Goal: Transaction & Acquisition: Purchase product/service

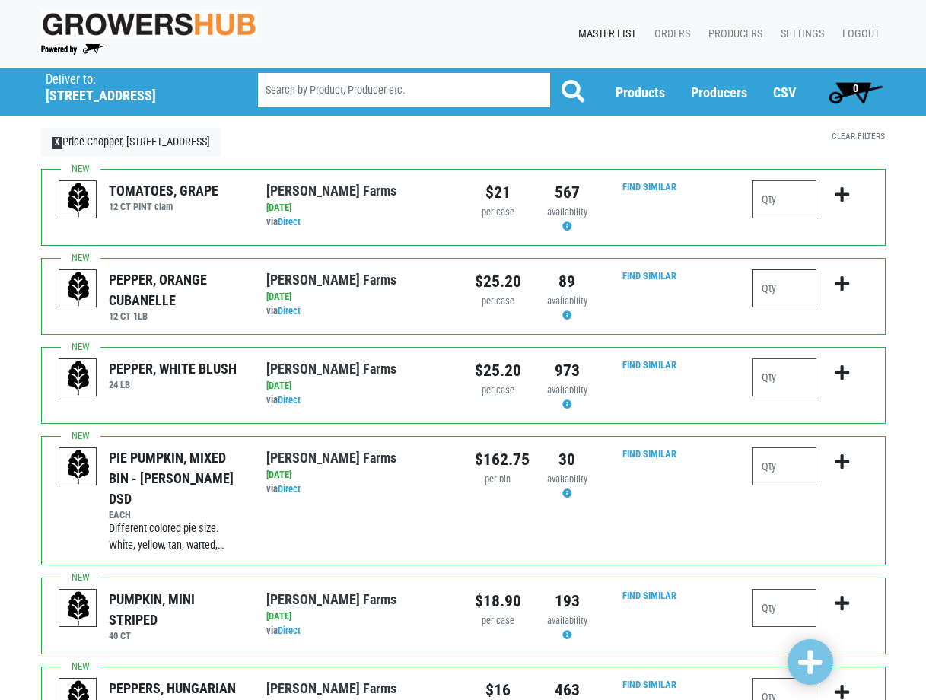
click at [786, 287] on input "number" at bounding box center [784, 288] width 65 height 38
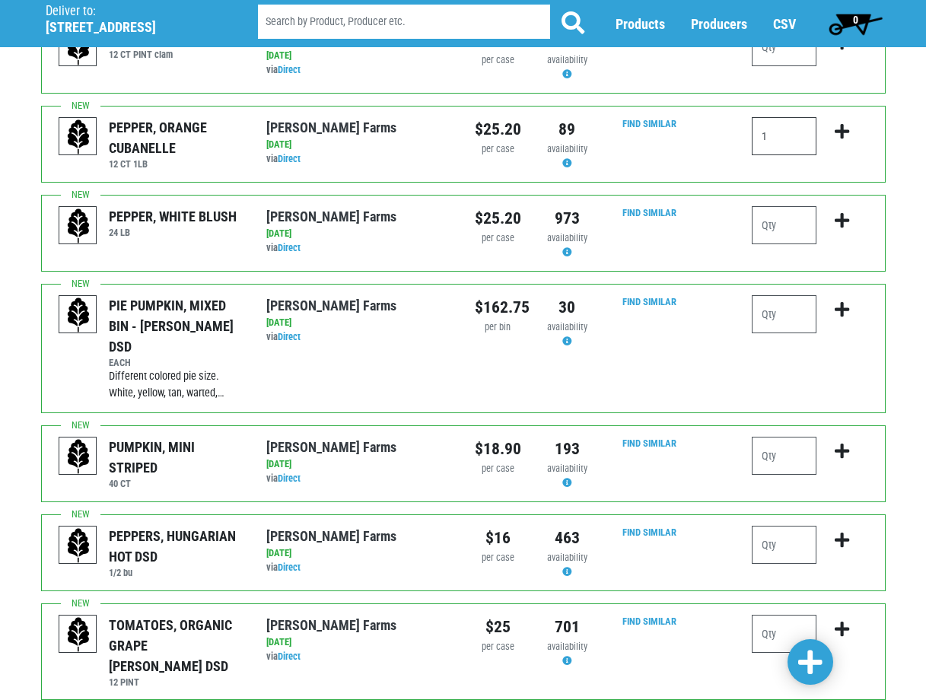
scroll to position [76, 0]
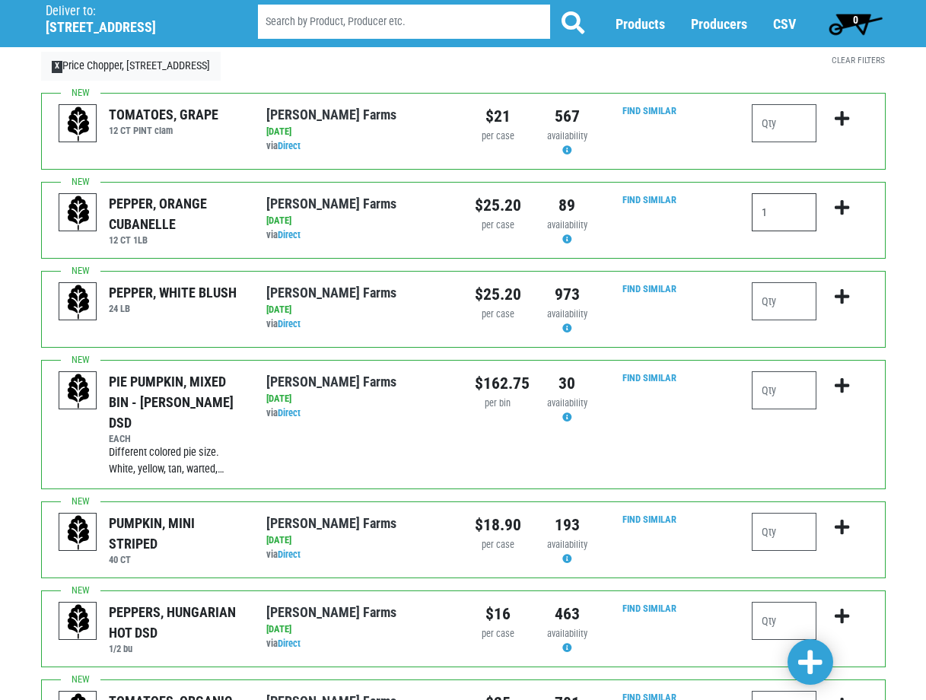
type input "1"
click at [783, 305] on input "number" at bounding box center [784, 301] width 65 height 38
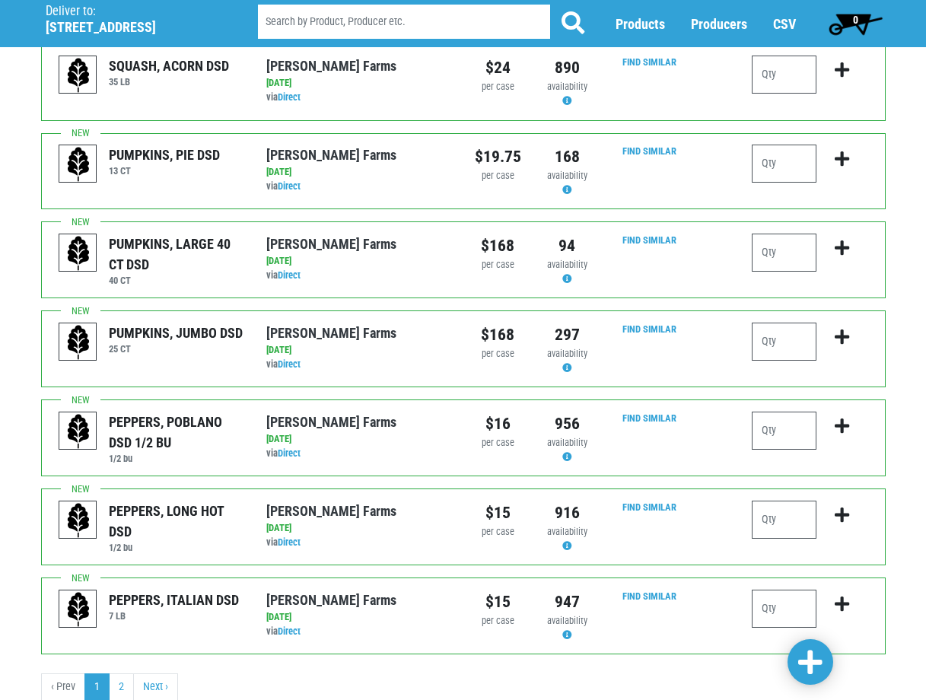
scroll to position [1365, 0]
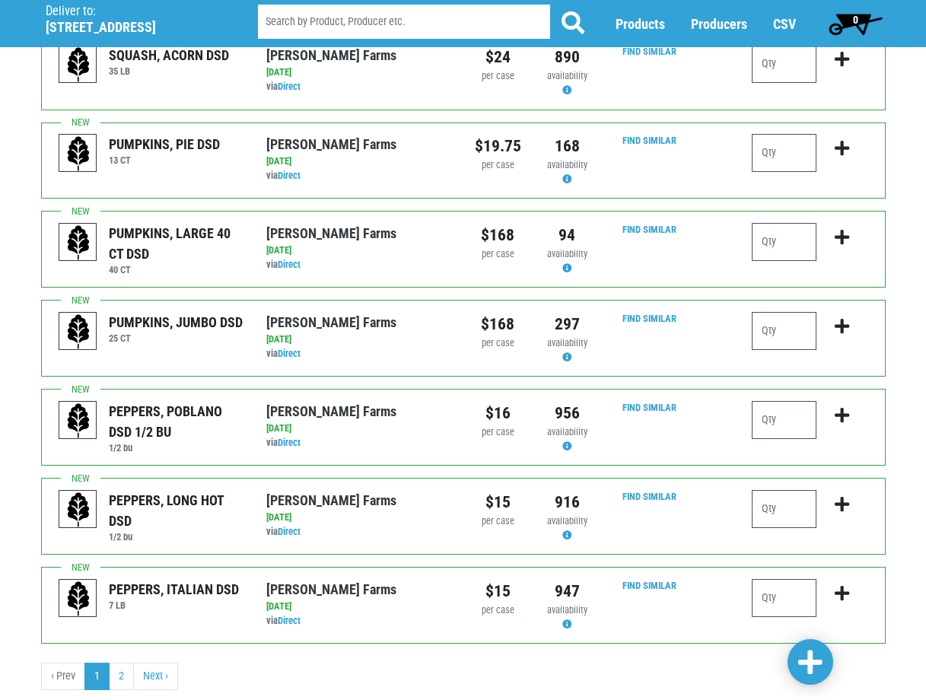
type input "1"
click at [814, 659] on span at bounding box center [810, 662] width 24 height 27
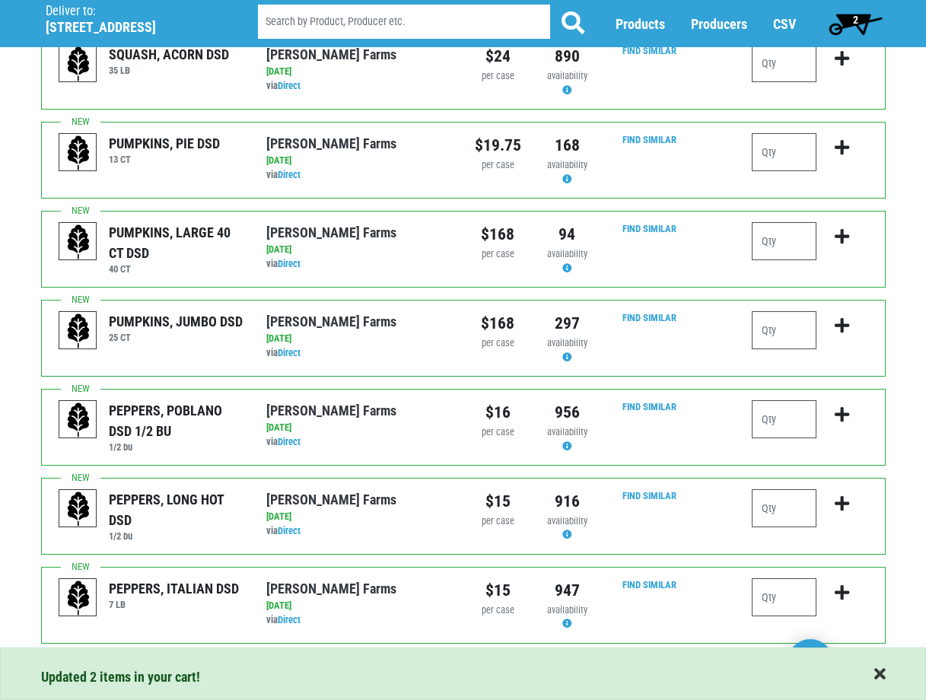
click at [878, 673] on span "button" at bounding box center [879, 674] width 11 height 17
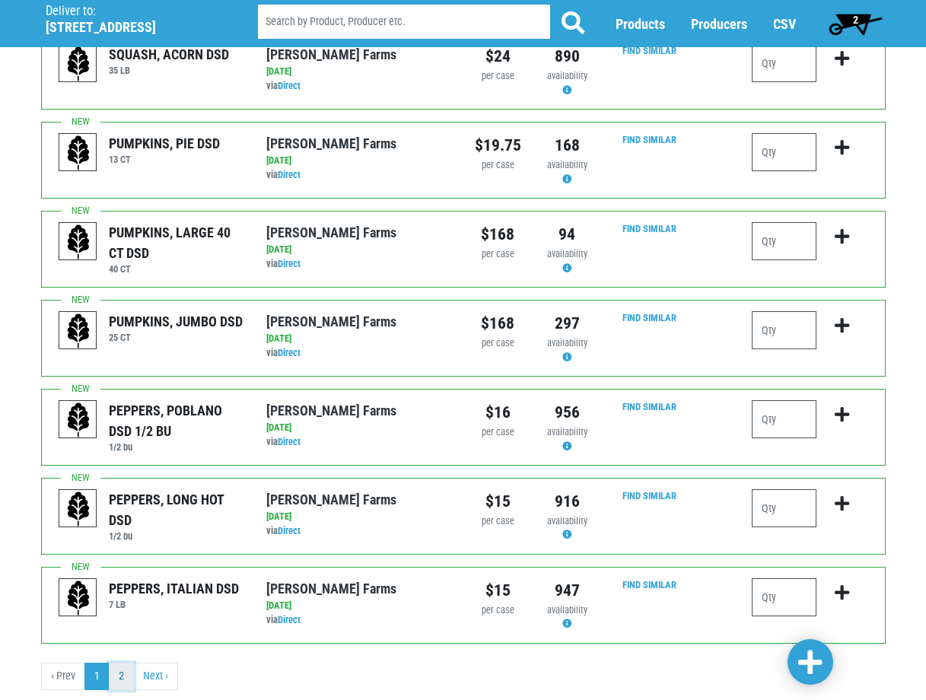
click at [125, 663] on link "2" at bounding box center [121, 676] width 25 height 27
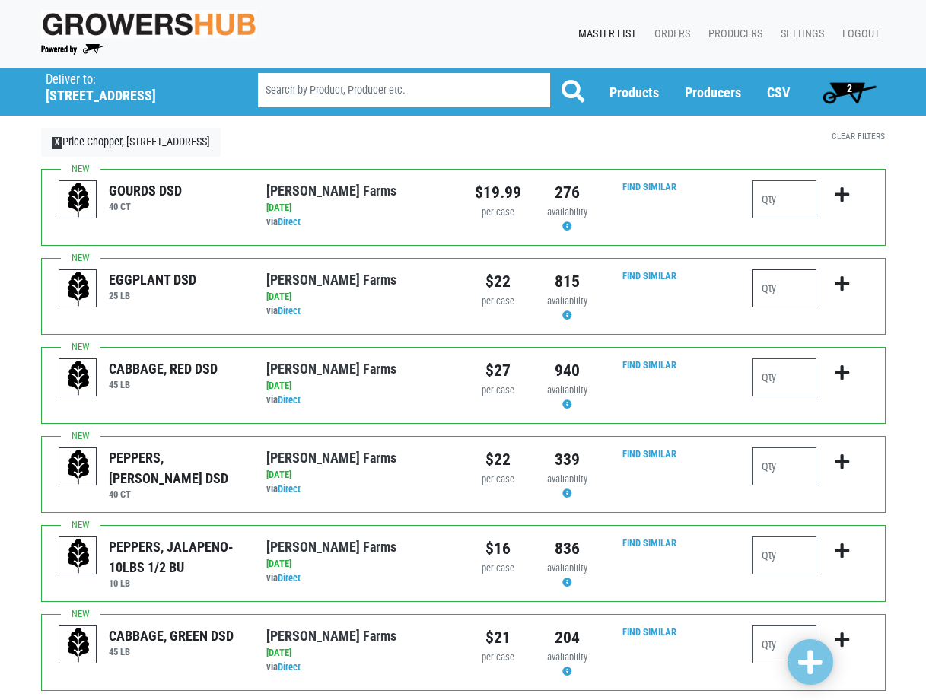
click at [775, 291] on input "number" at bounding box center [784, 288] width 65 height 38
type input "1"
click at [789, 557] on input "number" at bounding box center [784, 555] width 65 height 38
type input "1"
click at [779, 459] on input "number" at bounding box center [784, 466] width 65 height 38
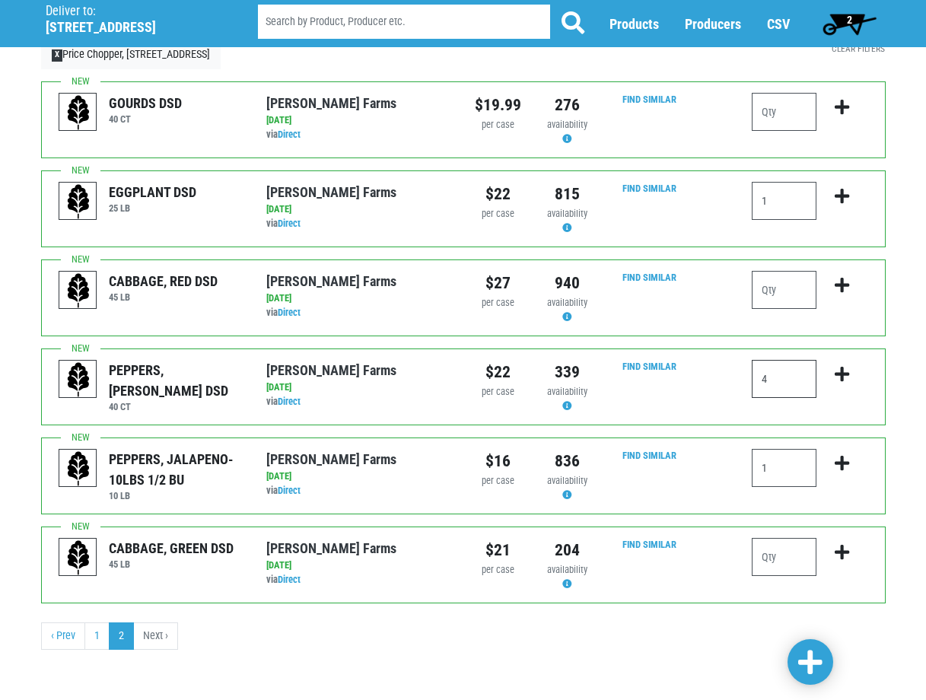
scroll to position [11, 0]
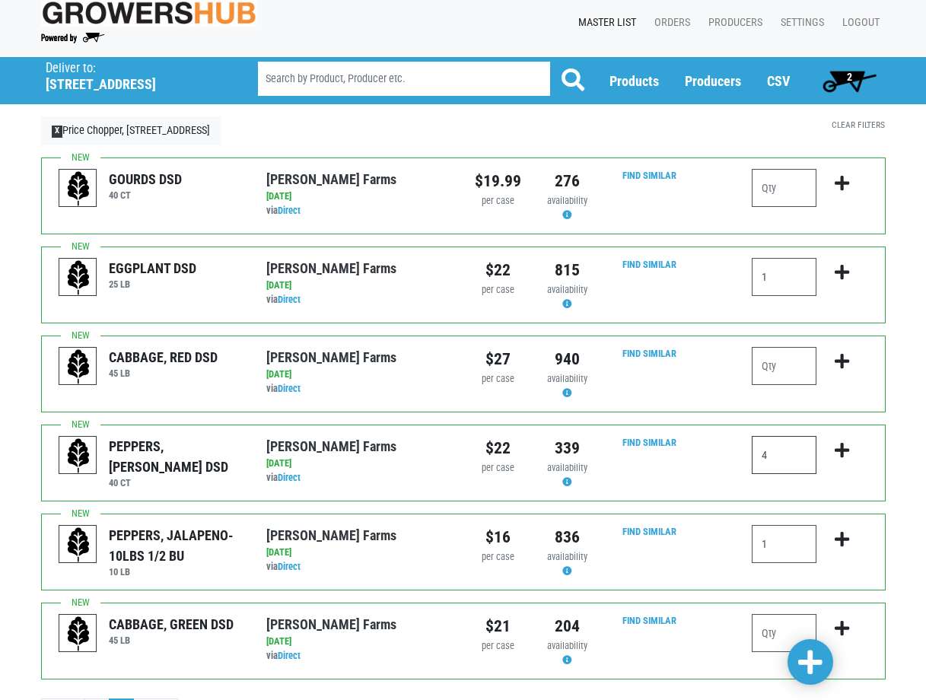
type input "4"
click at [812, 661] on span at bounding box center [810, 662] width 24 height 27
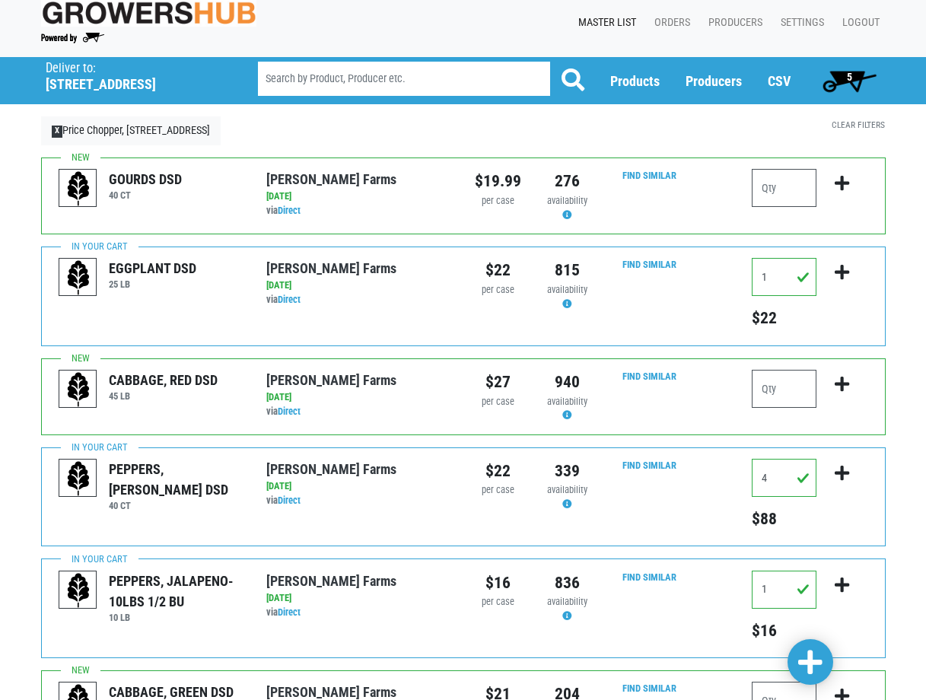
click at [844, 69] on span "5" at bounding box center [849, 80] width 68 height 30
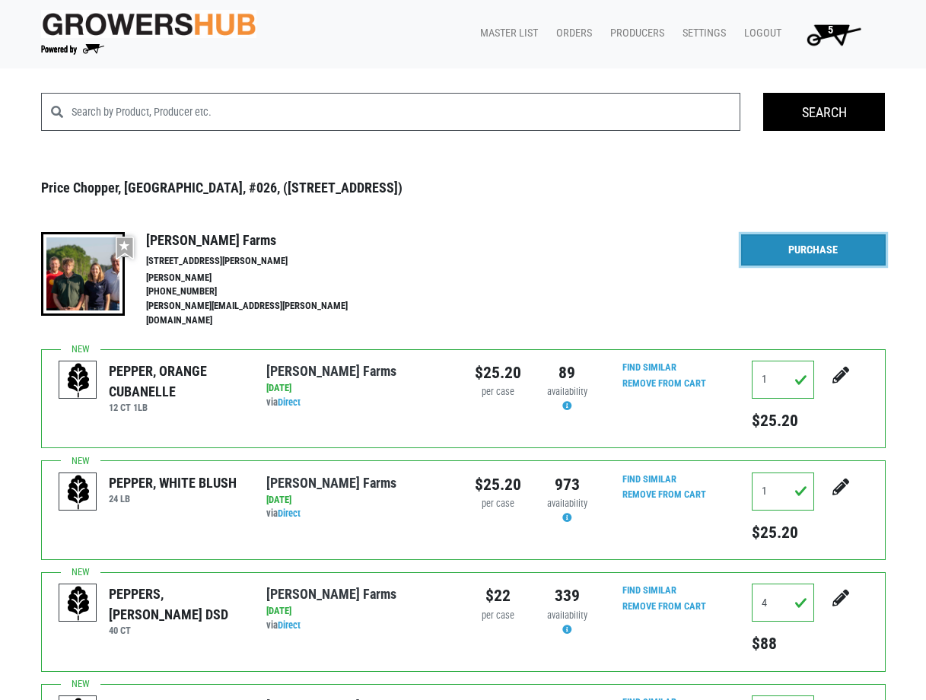
click at [773, 254] on link "Purchase" at bounding box center [813, 250] width 145 height 32
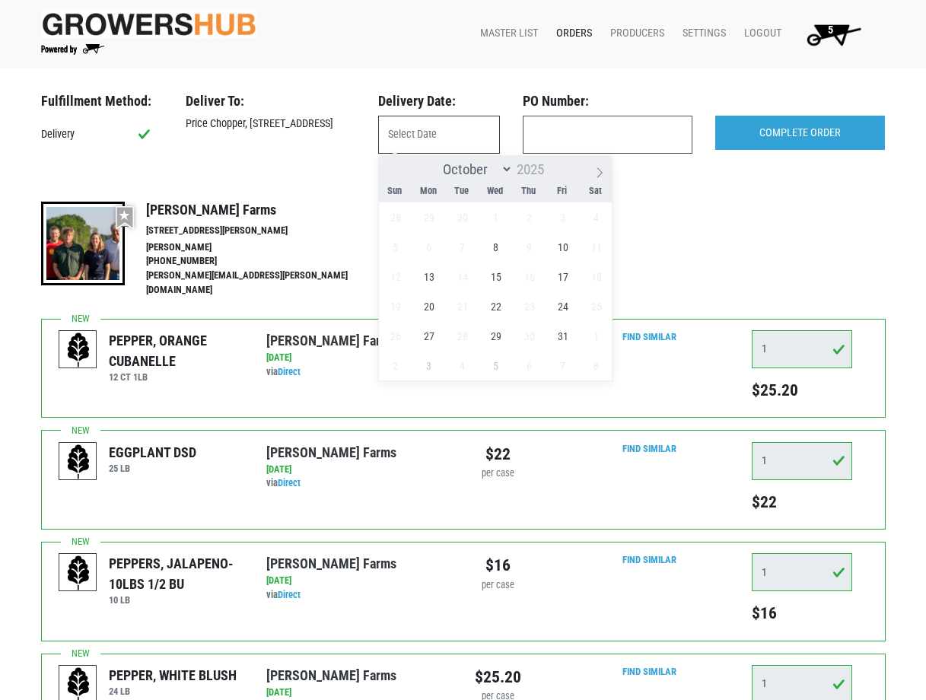
click at [440, 139] on input "text" at bounding box center [439, 135] width 122 height 38
click at [494, 247] on span "8" at bounding box center [496, 247] width 30 height 30
type input "2025-10-08"
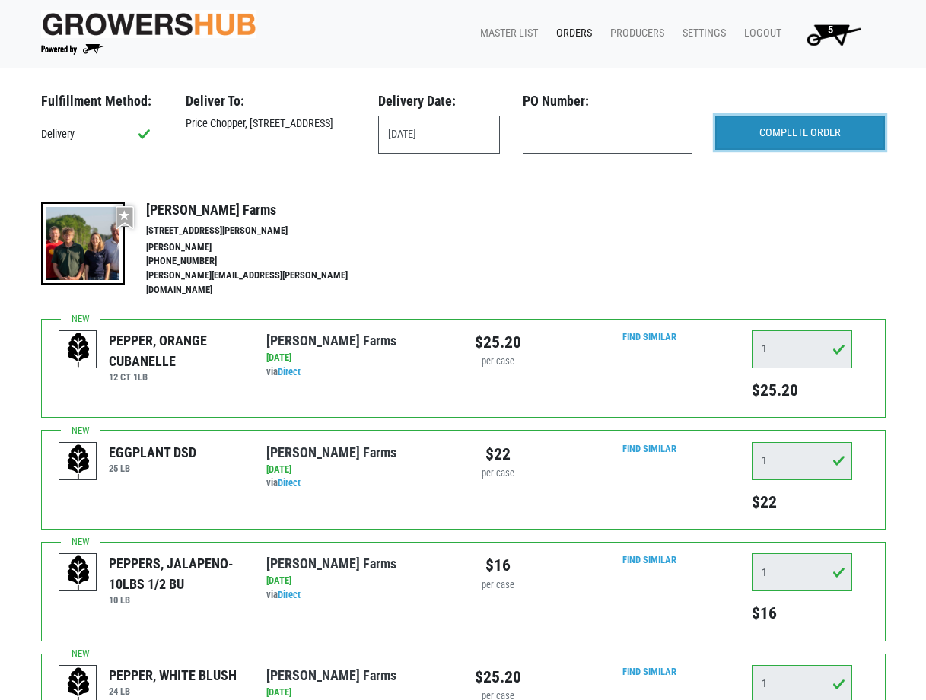
click at [840, 132] on input "COMPLETE ORDER" at bounding box center [800, 133] width 170 height 35
